Goal: Browse casually

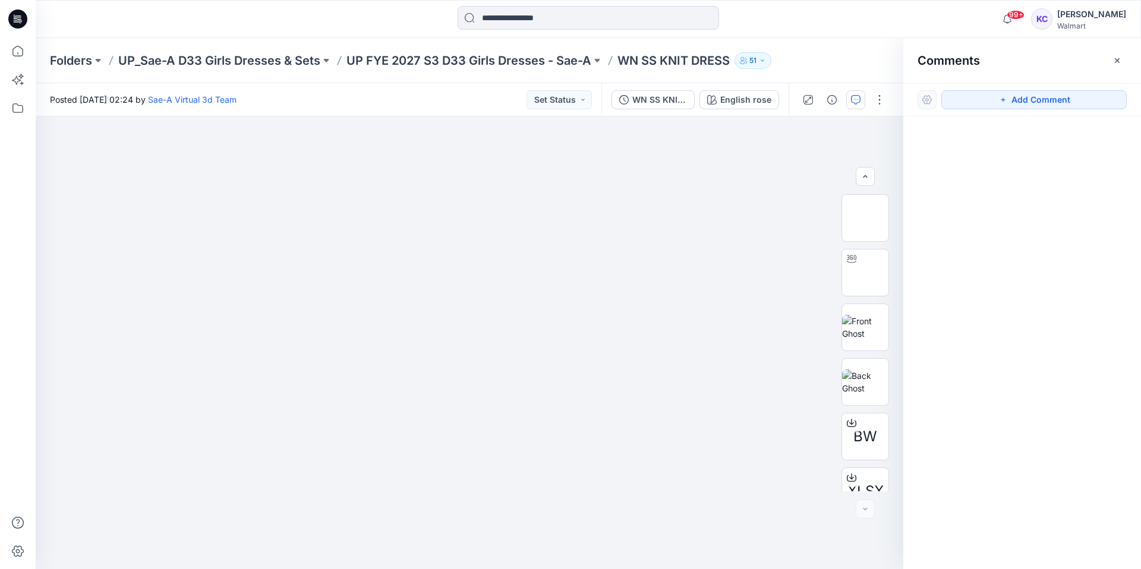
scroll to position [133, 0]
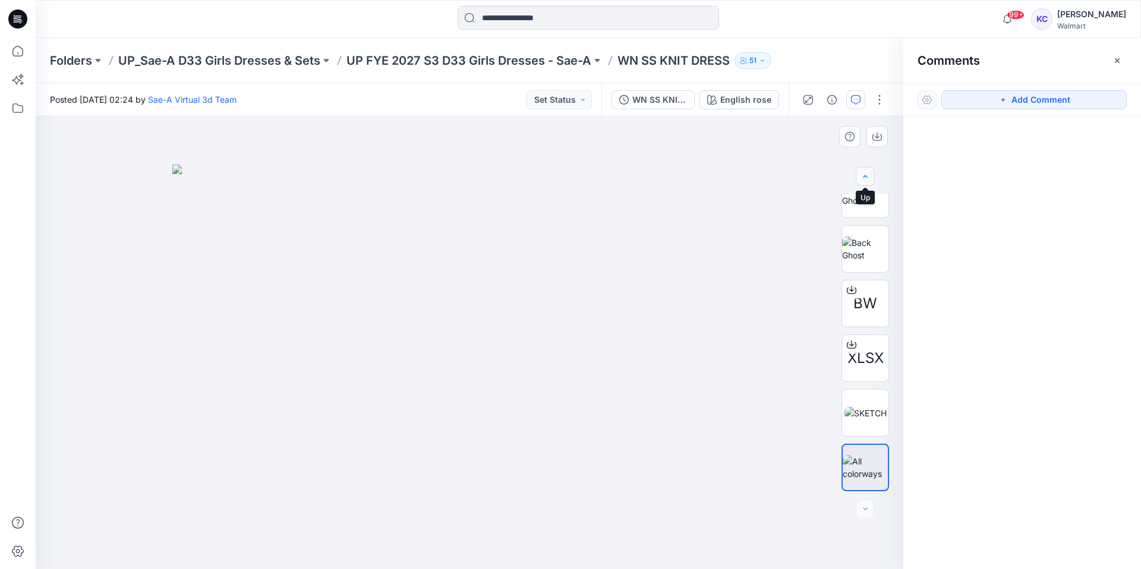
click at [862, 169] on button "button" at bounding box center [865, 176] width 19 height 19
click at [866, 171] on button "button" at bounding box center [865, 176] width 19 height 19
click at [867, 170] on button "button" at bounding box center [865, 176] width 19 height 19
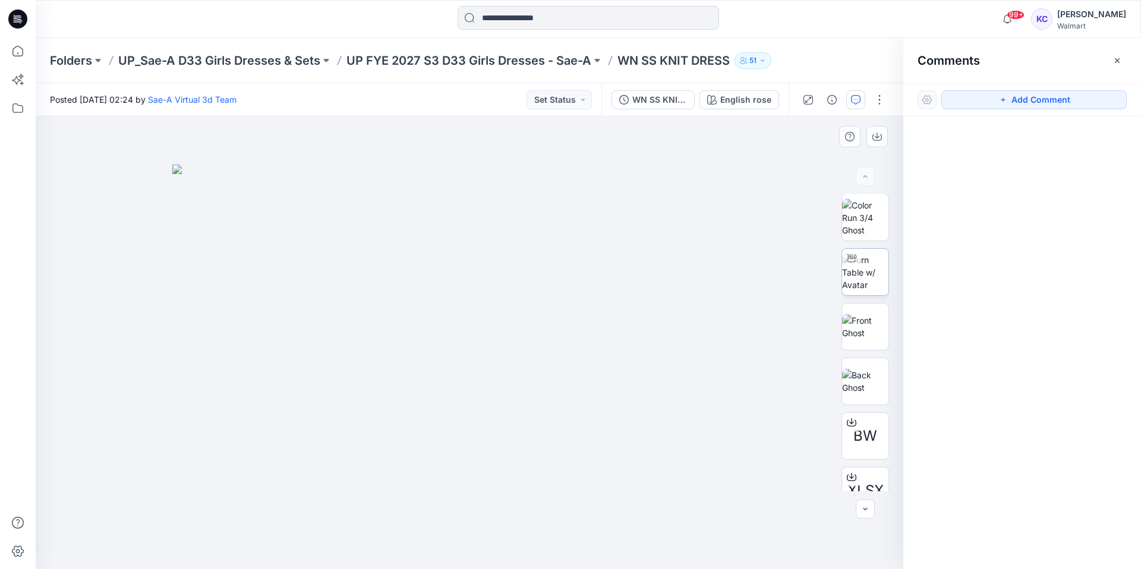
scroll to position [0, 0]
click at [869, 289] on img at bounding box center [865, 272] width 46 height 37
click at [863, 509] on icon "button" at bounding box center [866, 510] width 10 height 10
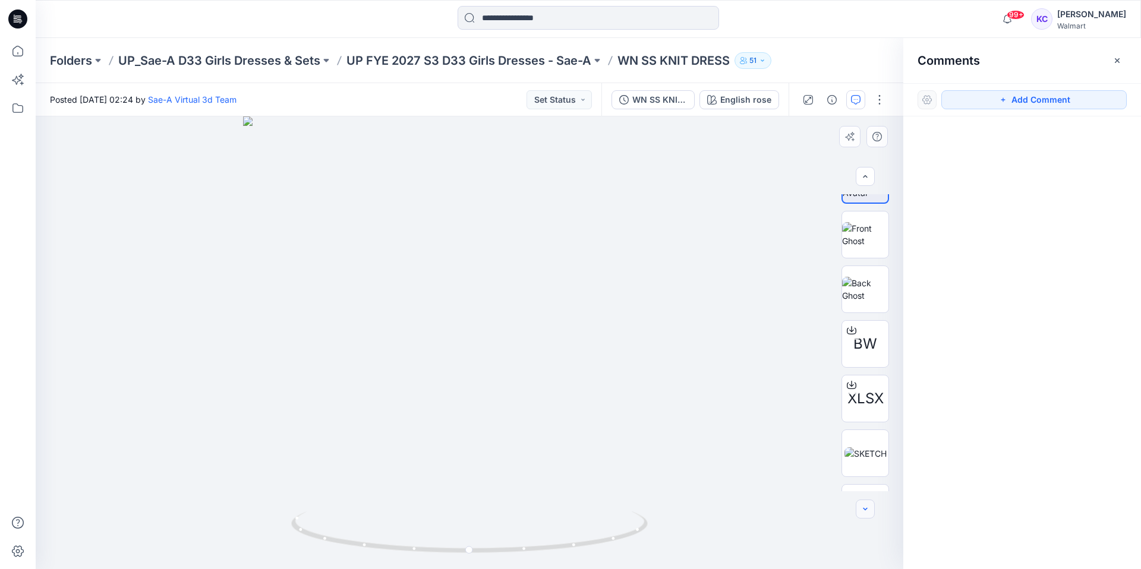
scroll to position [133, 0]
click at [863, 510] on div at bounding box center [865, 509] width 19 height 19
click at [855, 98] on icon "button" at bounding box center [856, 100] width 10 height 10
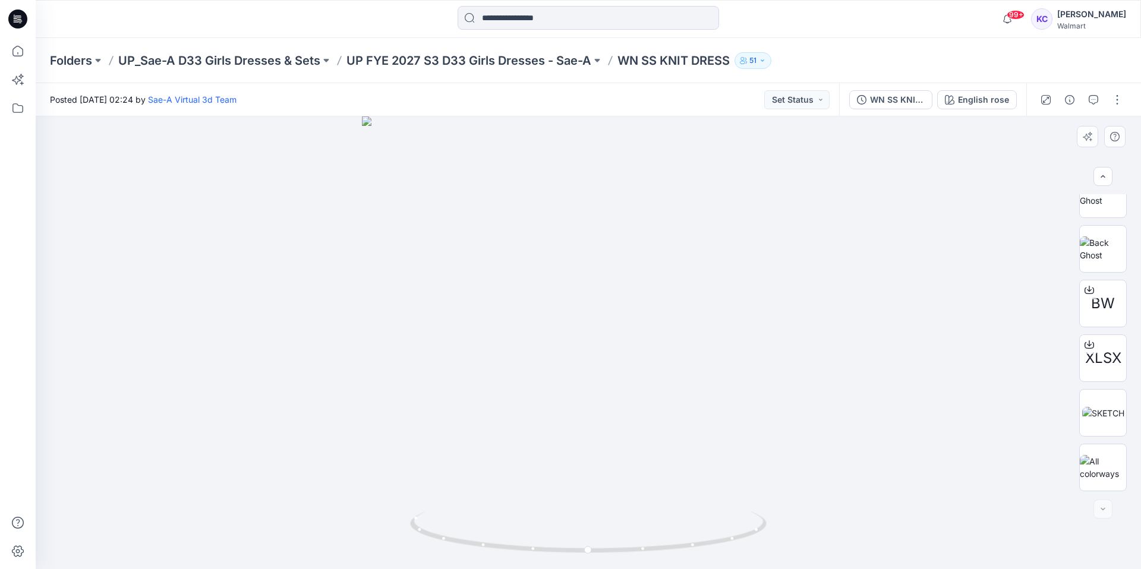
click at [596, 324] on div at bounding box center [588, 342] width 1105 height 453
click at [1094, 98] on icon "button" at bounding box center [1094, 100] width 10 height 10
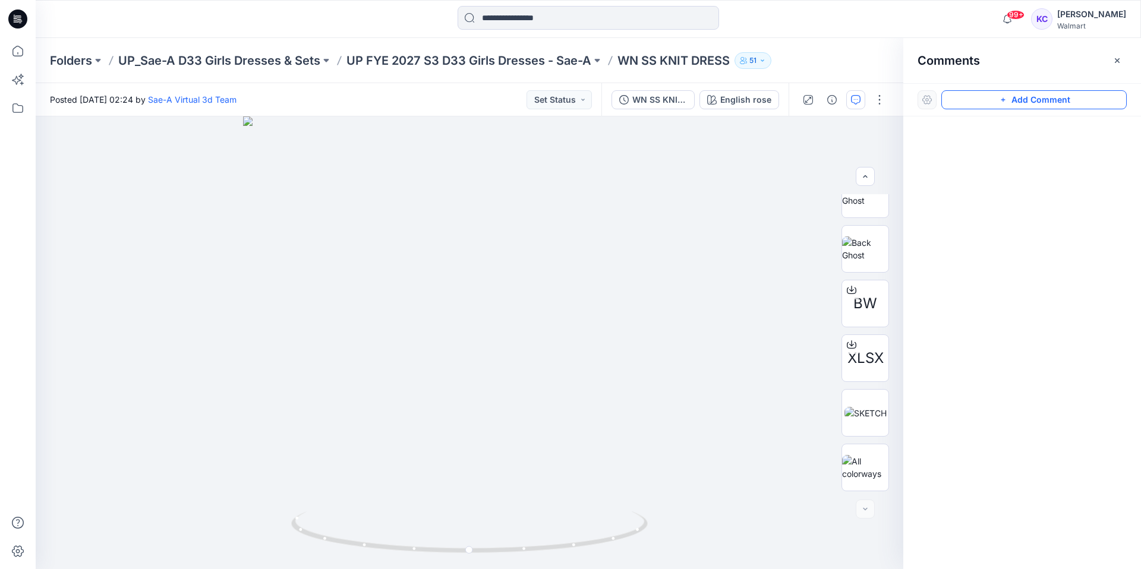
click at [1007, 97] on icon "button" at bounding box center [1003, 100] width 10 height 10
